Goal: Transaction & Acquisition: Book appointment/travel/reservation

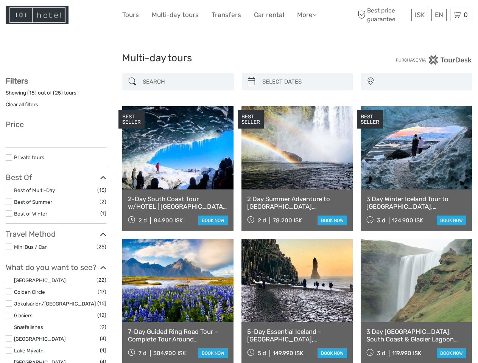
select select
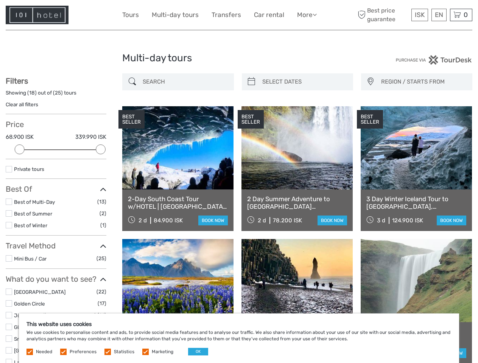
click at [306, 15] on link "More" at bounding box center [307, 14] width 20 height 11
click at [315, 14] on icon at bounding box center [314, 14] width 4 height 6
click at [419, 15] on span "ISK" at bounding box center [420, 15] width 10 height 8
click at [438, 15] on div "EN English Español Deutsch" at bounding box center [438, 15] width 15 height 12
click at [461, 15] on div "0 Items Total 0 ISK Checkout The shopping cart is empty." at bounding box center [461, 15] width 22 height 12
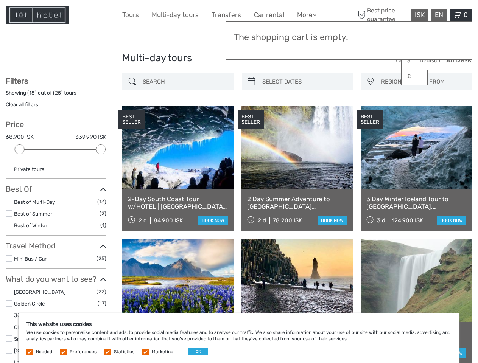
click at [20, 149] on div at bounding box center [20, 149] width 10 height 10
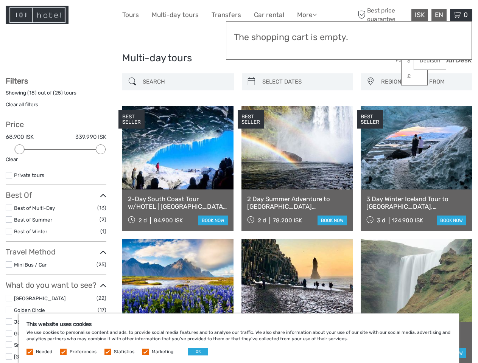
click at [101, 149] on div "Filters Showing ( 18 ) out of ( 25 ) tours Clear all filters Price 68.900 ISK 3…" at bounding box center [56, 348] width 101 height 545
click at [251, 110] on div "BEST SELLER" at bounding box center [251, 119] width 26 height 19
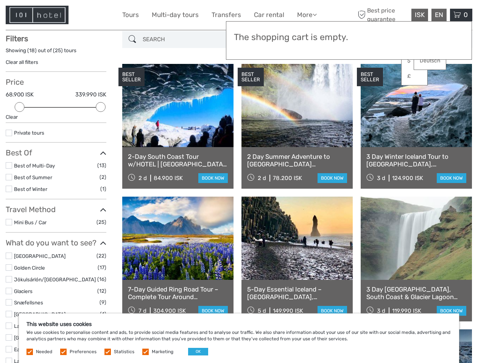
scroll to position [43, 0]
click at [304, 82] on link at bounding box center [296, 105] width 111 height 83
click at [370, 82] on div "BEST SELLER" at bounding box center [370, 76] width 26 height 19
